Goal: Navigation & Orientation: Find specific page/section

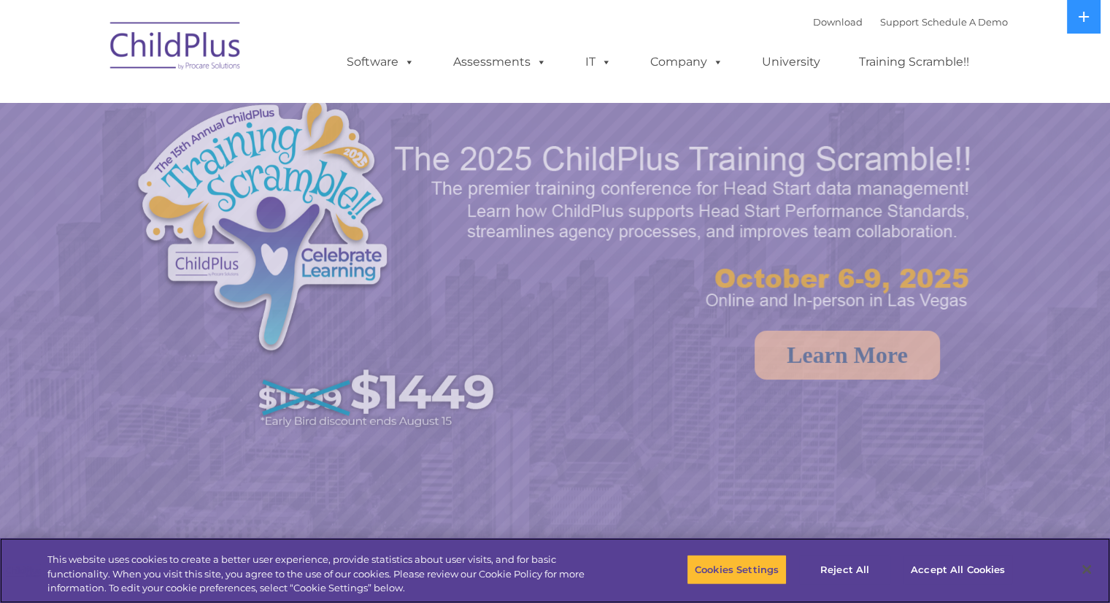
select select "MEDIUM"
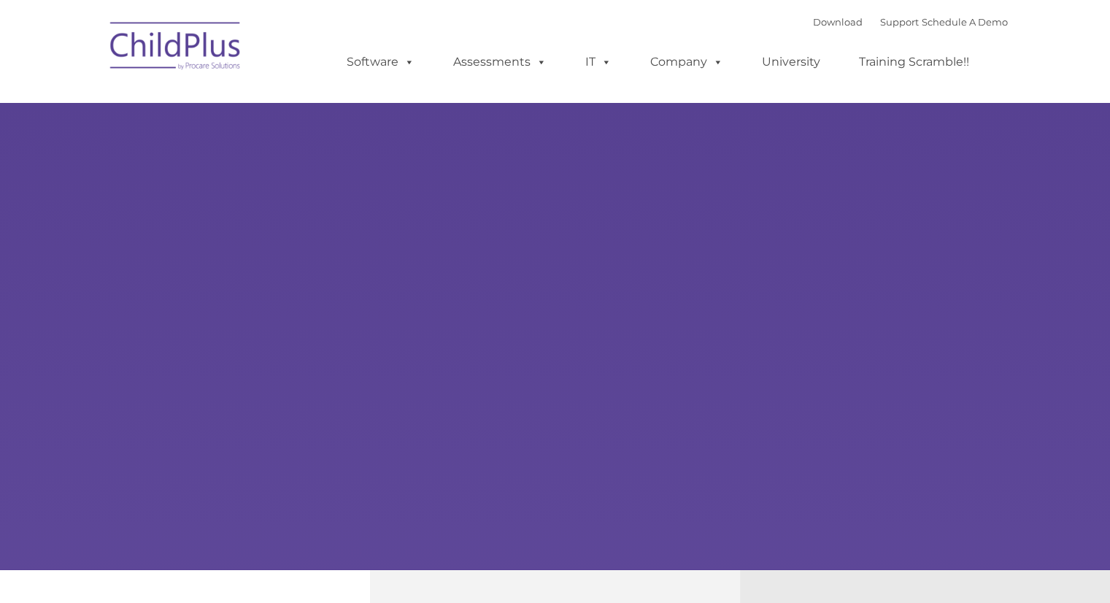
type input ""
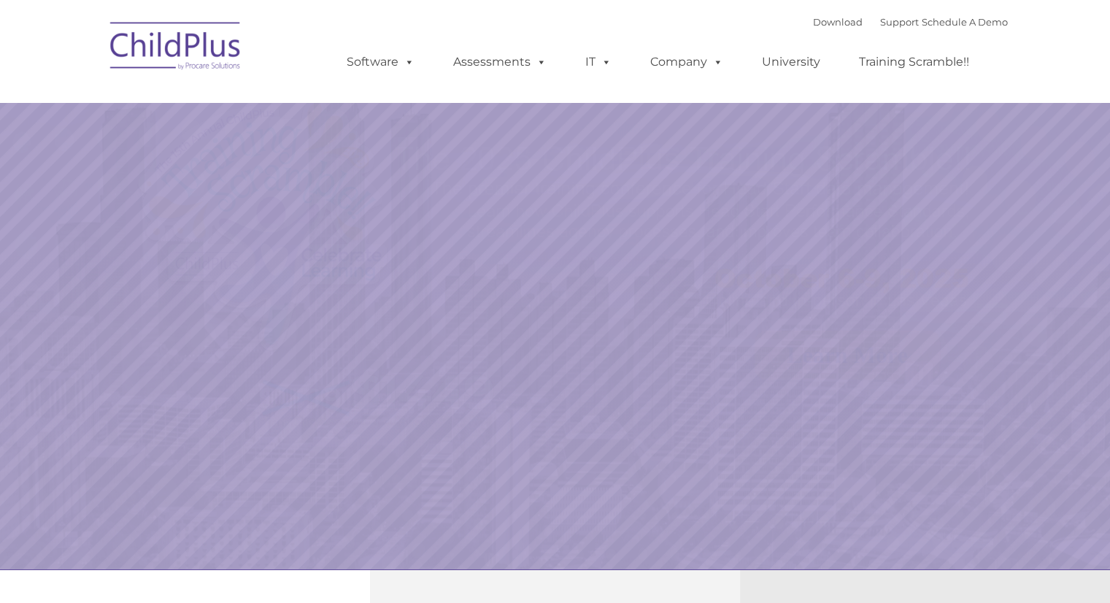
select select "MEDIUM"
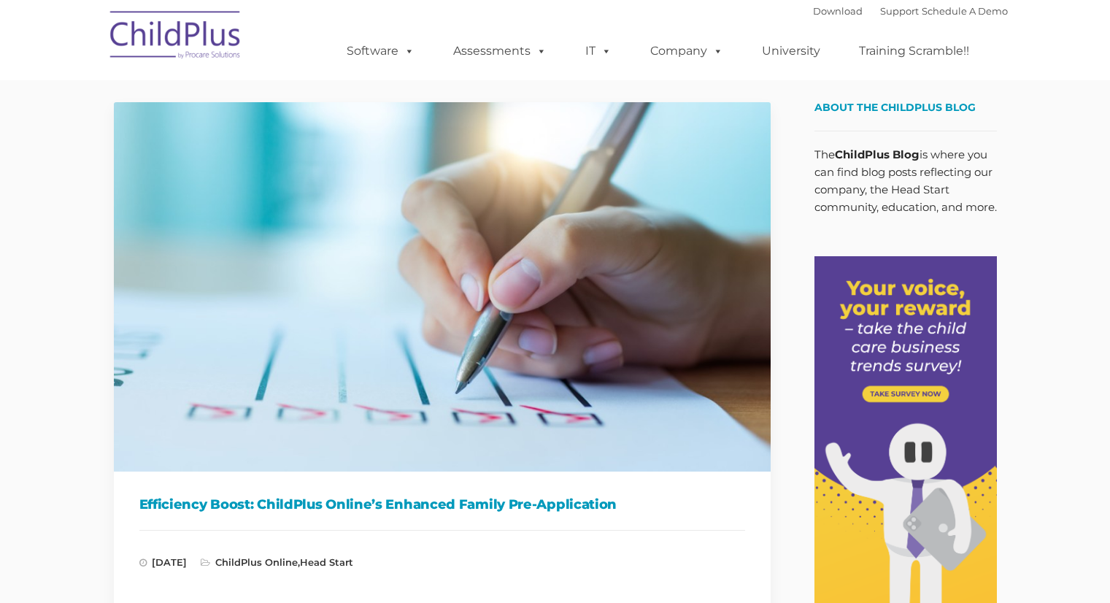
type input ""
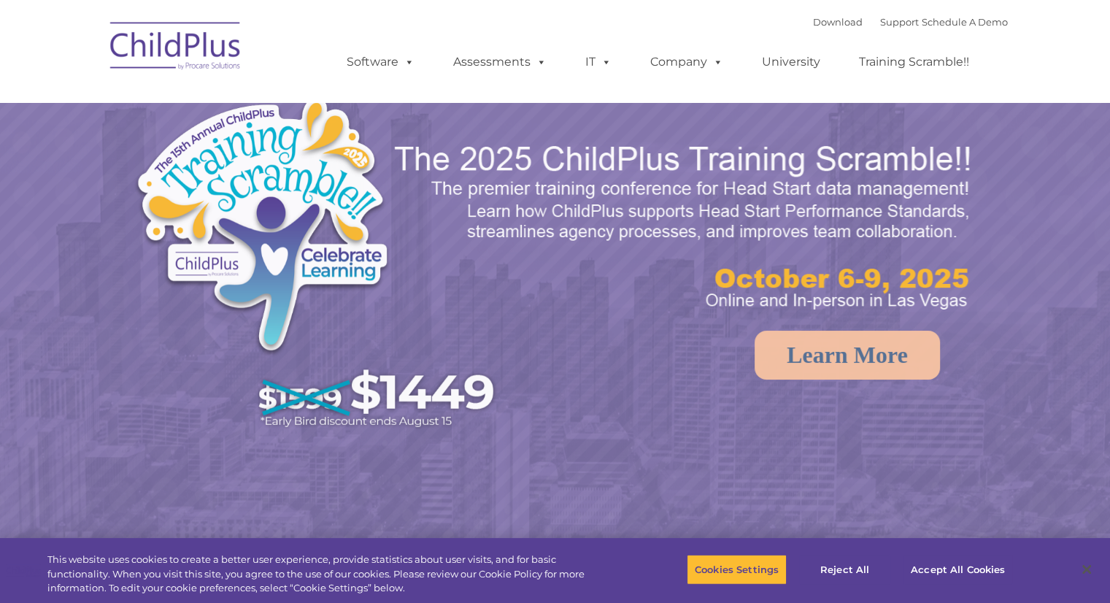
select select "MEDIUM"
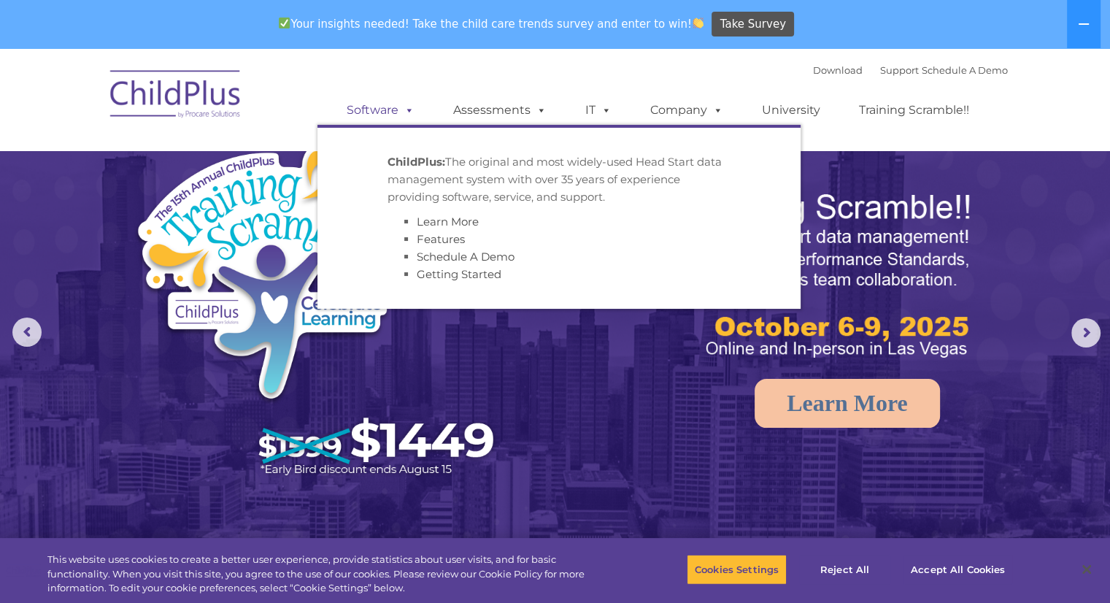
click at [379, 98] on link "Software" at bounding box center [380, 110] width 97 height 29
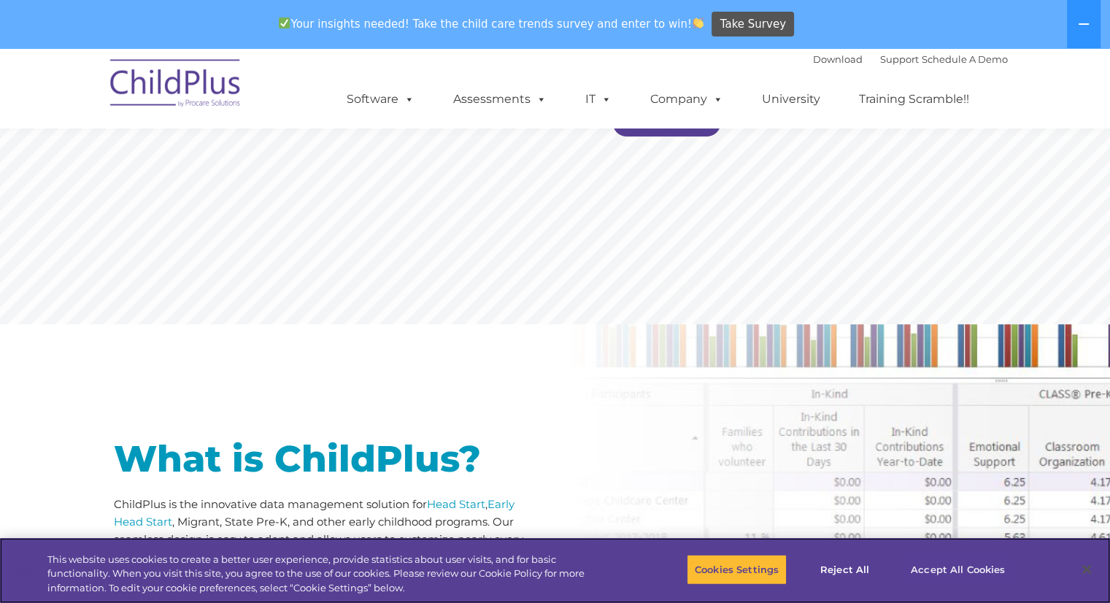
scroll to position [438, 0]
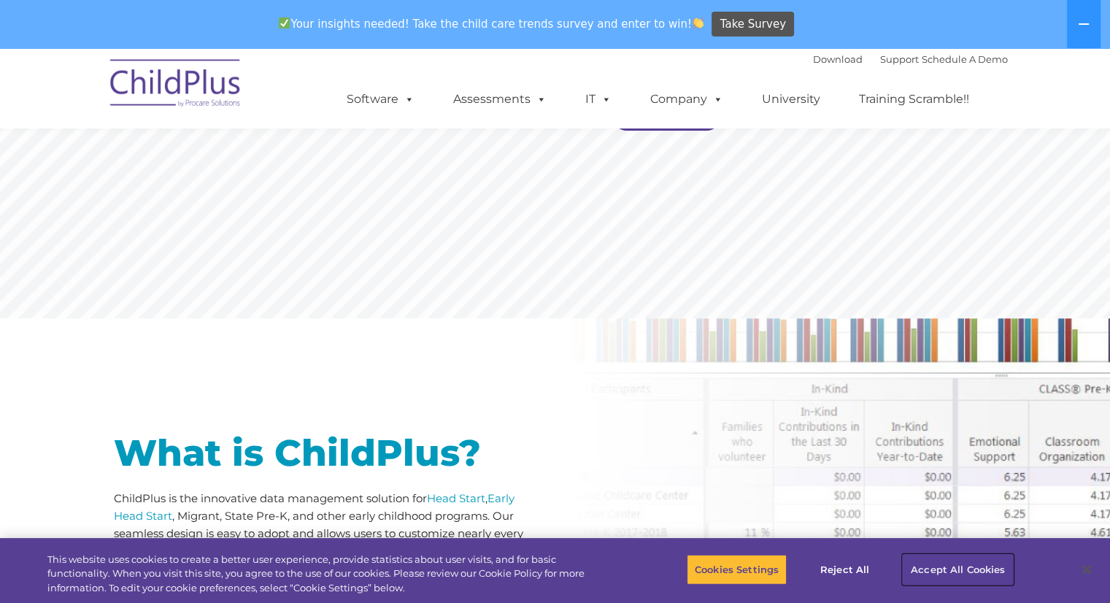
click at [955, 570] on button "Accept All Cookies" at bounding box center [958, 569] width 110 height 31
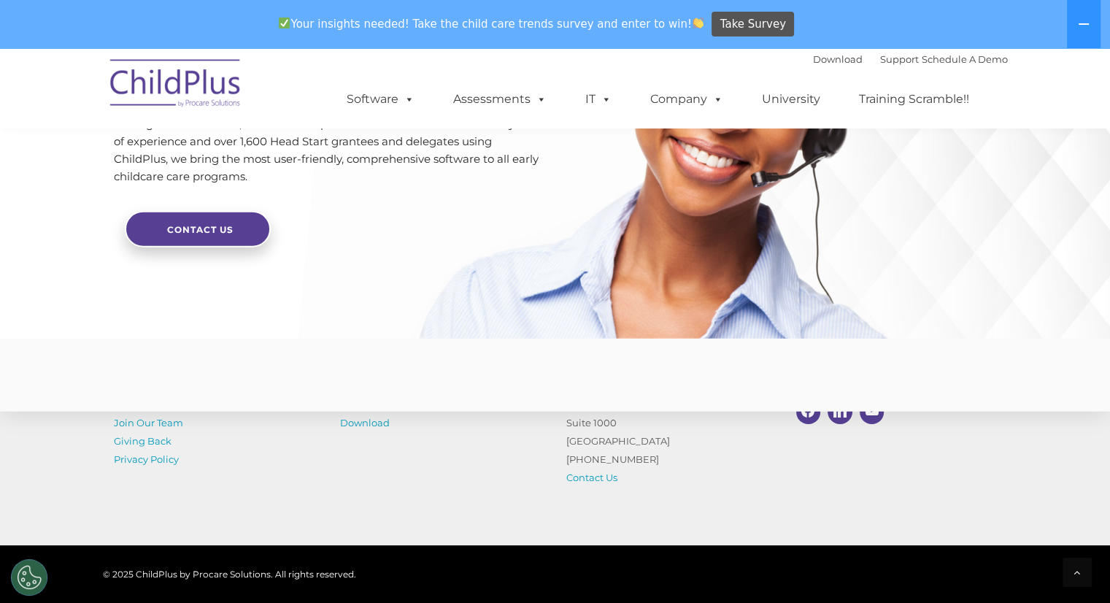
scroll to position [3555, 0]
